Goal: Task Accomplishment & Management: Complete application form

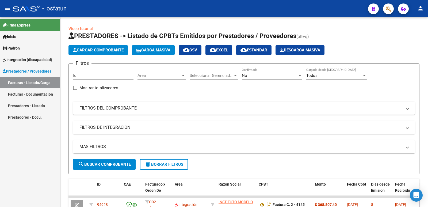
click at [419, 7] on mat-icon "person" at bounding box center [421, 8] width 6 height 6
click at [404, 32] on button "exit_to_app Salir" at bounding box center [410, 35] width 33 height 13
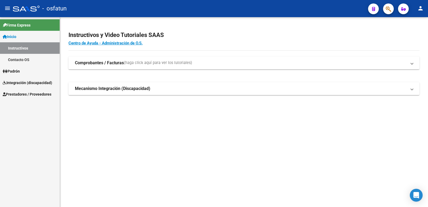
click at [18, 97] on span "Prestadores / Proveedores" at bounding box center [27, 94] width 49 height 6
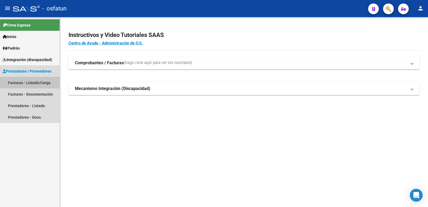
click at [21, 82] on link "Facturas - Listado/Carga" at bounding box center [30, 83] width 60 height 12
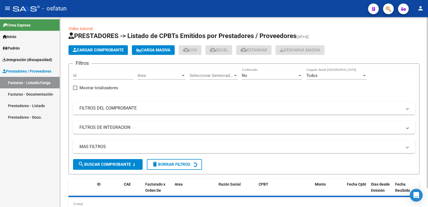
click at [107, 51] on span "Cargar Comprobante" at bounding box center [98, 50] width 51 height 5
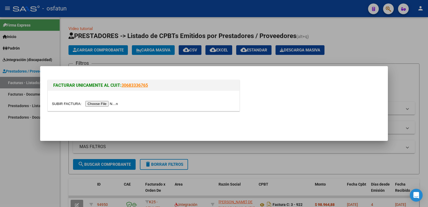
click at [115, 104] on input "file" at bounding box center [86, 104] width 68 height 6
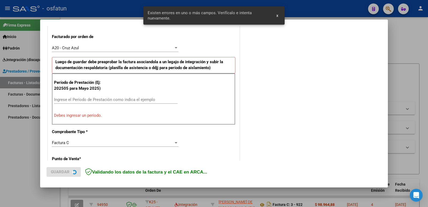
scroll to position [146, 0]
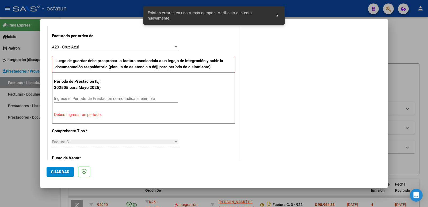
click at [85, 101] on input "Ingrese el Período de Prestación como indica el ejemplo" at bounding box center [116, 98] width 124 height 5
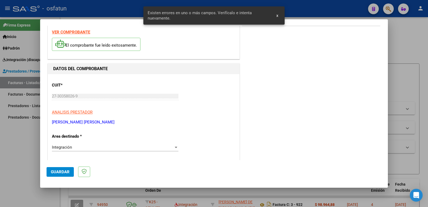
scroll to position [0, 0]
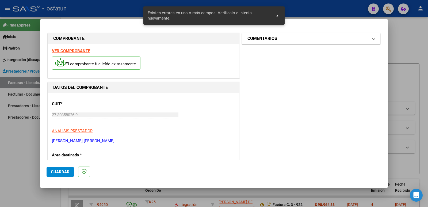
type input "202508"
click at [263, 37] on h1 "COMENTARIOS" at bounding box center [263, 38] width 30 height 6
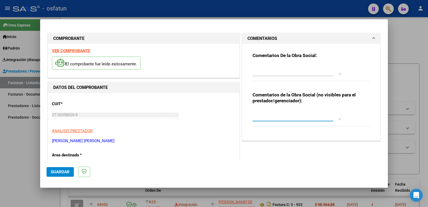
click at [261, 115] on textarea at bounding box center [297, 114] width 88 height 11
type textarea "Fc Cargada por Ma. Inés Ripoll"
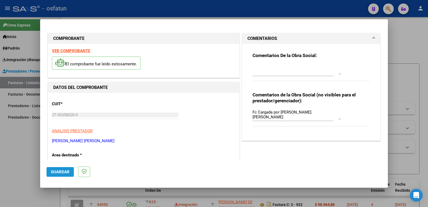
click at [65, 172] on span "Guardar" at bounding box center [60, 172] width 19 height 5
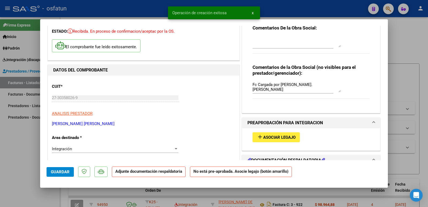
scroll to position [54, 0]
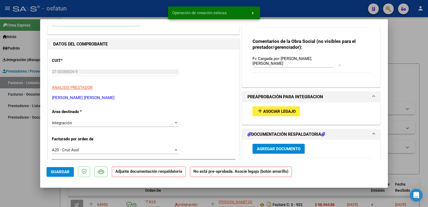
click at [267, 110] on span "Asociar Legajo" at bounding box center [279, 111] width 32 height 5
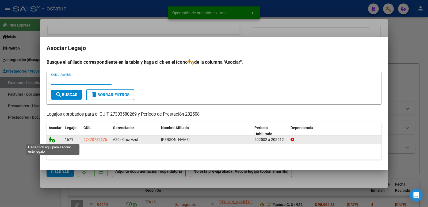
click at [53, 140] on icon at bounding box center [52, 140] width 6 height 6
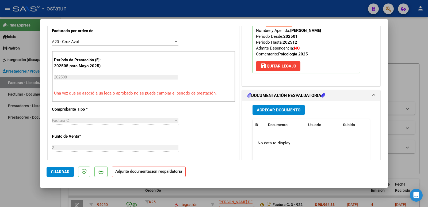
scroll to position [187, 0]
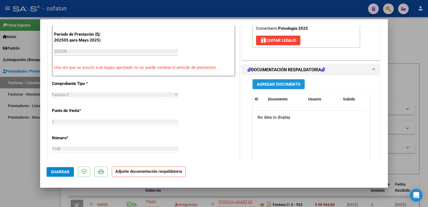
click at [277, 84] on span "Agregar Documento" at bounding box center [279, 84] width 44 height 5
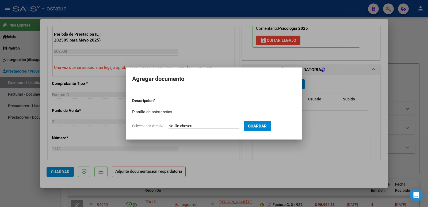
type input "Planilla de asistencias"
click at [193, 127] on input "Seleccionar Archivo" at bounding box center [204, 126] width 71 height 5
type input "C:\fakepath\Asistencia Abril psico.pdf"
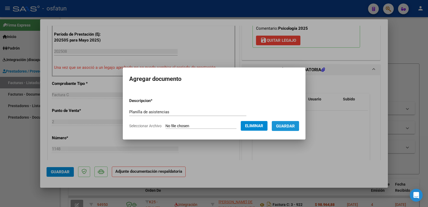
click at [283, 124] on span "Guardar" at bounding box center [285, 126] width 19 height 5
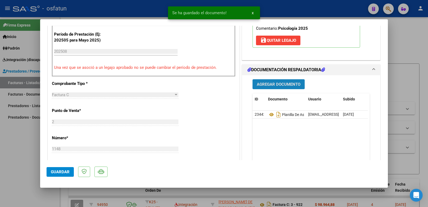
click at [278, 84] on span "Agregar Documento" at bounding box center [279, 84] width 44 height 5
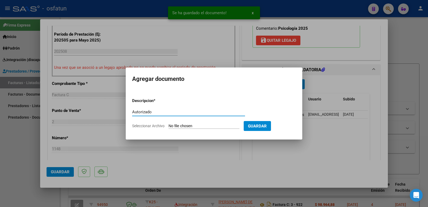
type input "Autorizado"
click at [193, 124] on input "Seleccionar Archivo" at bounding box center [204, 126] width 71 height 5
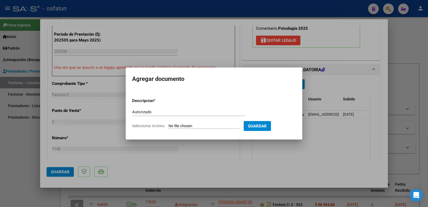
type input "C:\fakepath\Autorizacion psico.pdf"
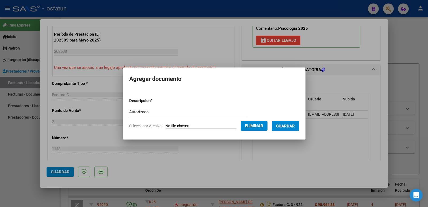
click at [295, 126] on span "Guardar" at bounding box center [285, 126] width 19 height 5
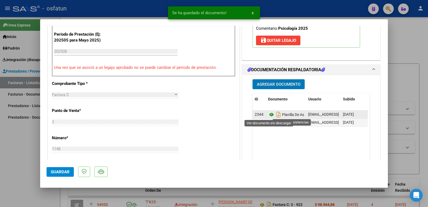
click at [269, 115] on icon at bounding box center [271, 114] width 7 height 6
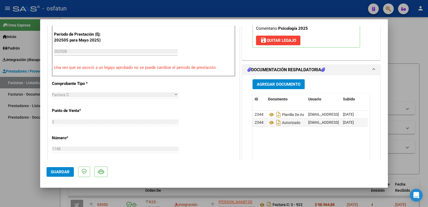
click at [59, 173] on span "Guardar" at bounding box center [60, 172] width 19 height 5
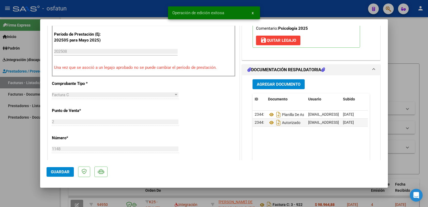
click at [9, 176] on div at bounding box center [214, 103] width 428 height 207
type input "$ 0,00"
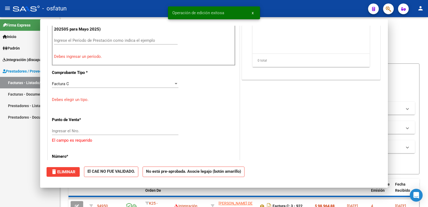
scroll to position [176, 0]
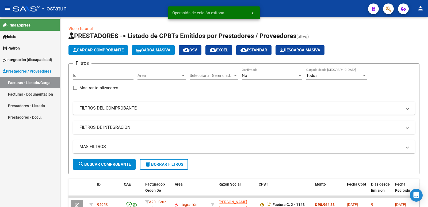
click at [31, 156] on div "Firma Express Inicio Instructivos Contacto OS Padrón Análisis Afiliado Integrac…" at bounding box center [30, 112] width 60 height 190
